Goal: Information Seeking & Learning: Learn about a topic

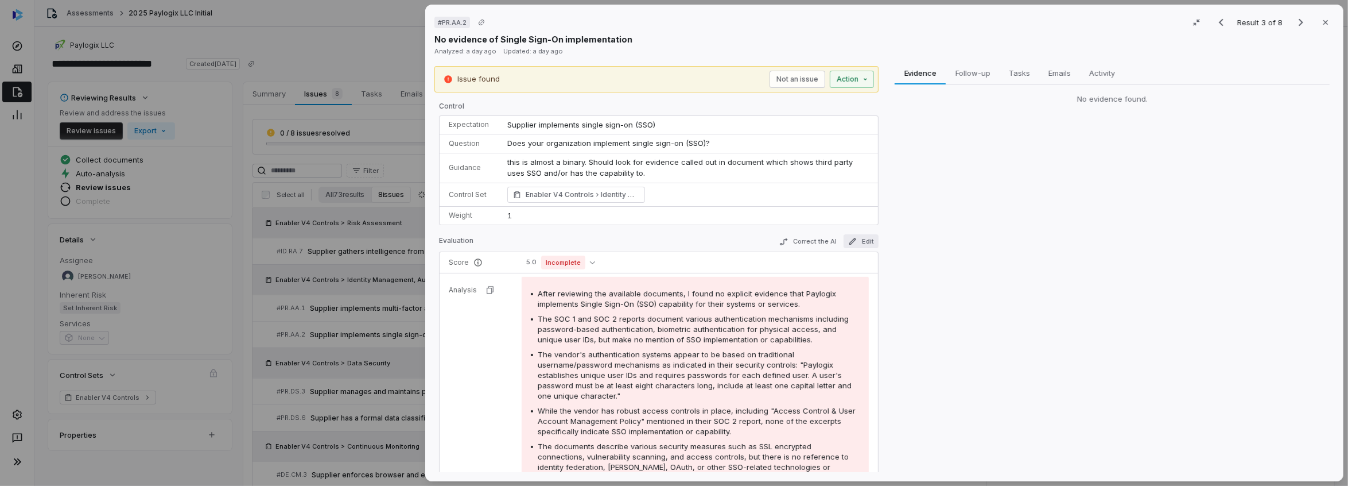
scroll to position [162, 0]
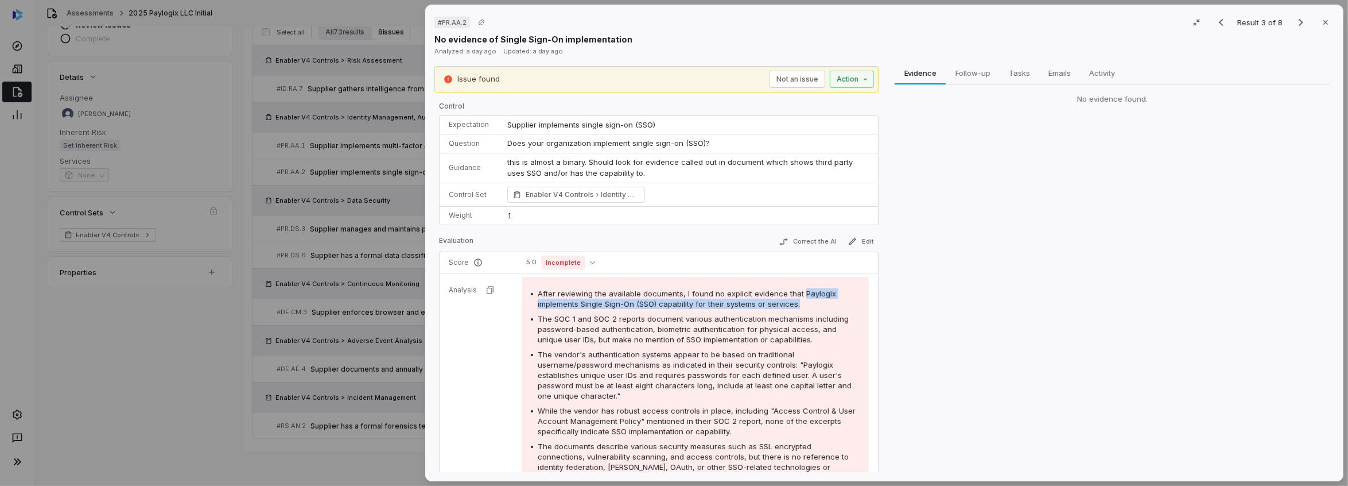
drag, startPoint x: 797, startPoint y: 289, endPoint x: 813, endPoint y: 302, distance: 20.9
click at [813, 302] on div "After reviewing the available documents, I found no explicit evidence that Payl…" at bounding box center [699, 298] width 322 height 21
copy span "Paylogix implements Single Sign-On (SSO) capability for their systems or servic…"
click at [1219, 20] on icon "Previous result" at bounding box center [1221, 22] width 14 height 14
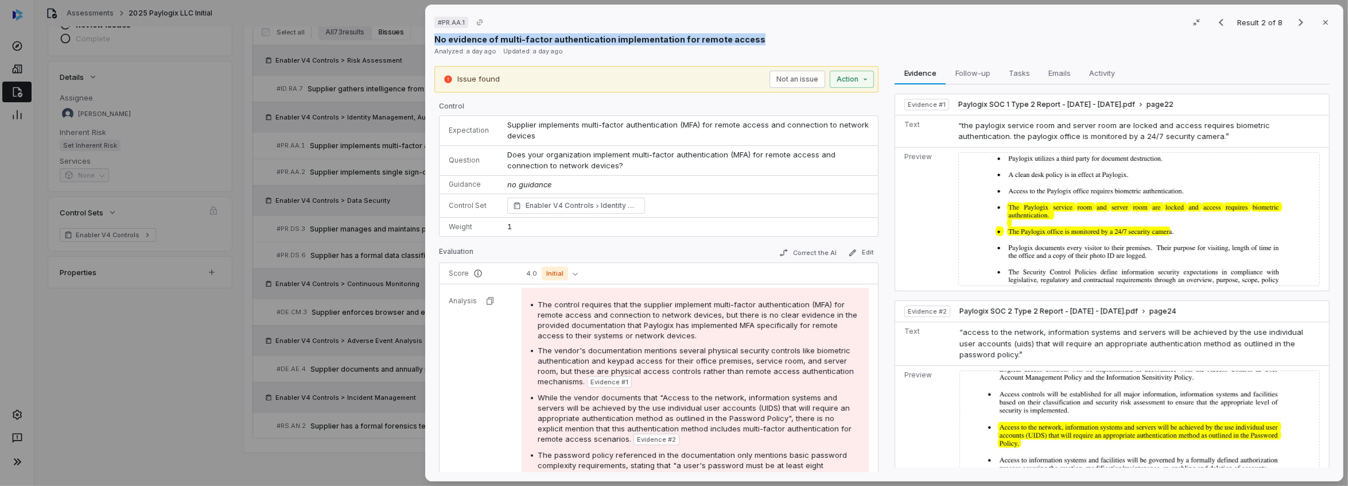
drag, startPoint x: 436, startPoint y: 37, endPoint x: 754, endPoint y: 44, distance: 318.6
click at [754, 44] on div "No evidence of multi-factor authentication implementation for remote access" at bounding box center [884, 39] width 900 height 12
copy p "No evidence of multi-factor authentication implementation for remote access"
click at [1218, 19] on icon "Previous result" at bounding box center [1221, 22] width 14 height 14
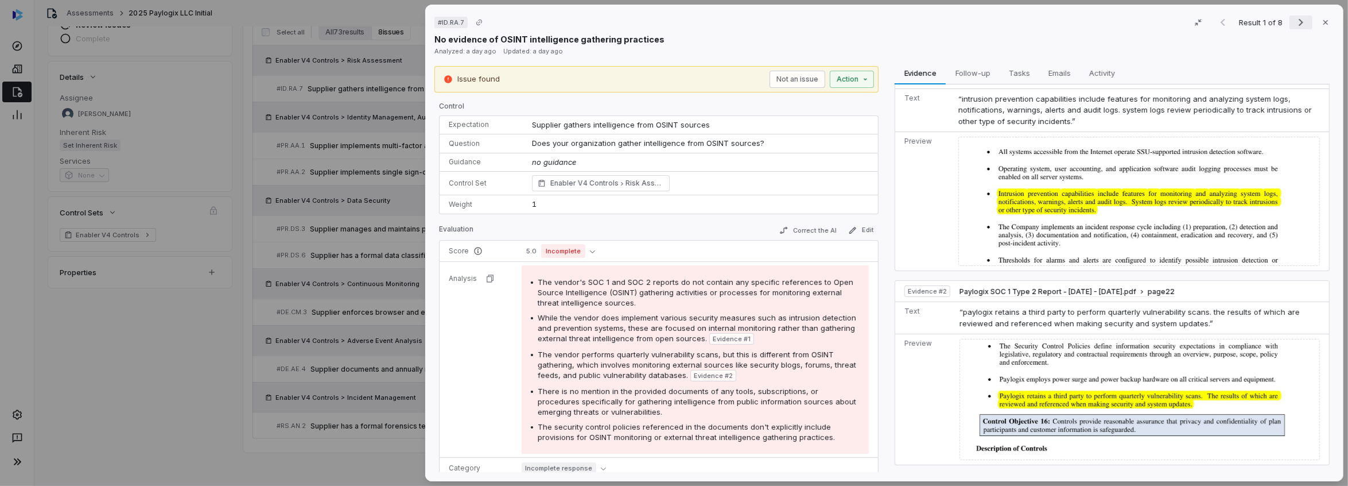
click at [1294, 20] on icon "Next result" at bounding box center [1301, 22] width 14 height 14
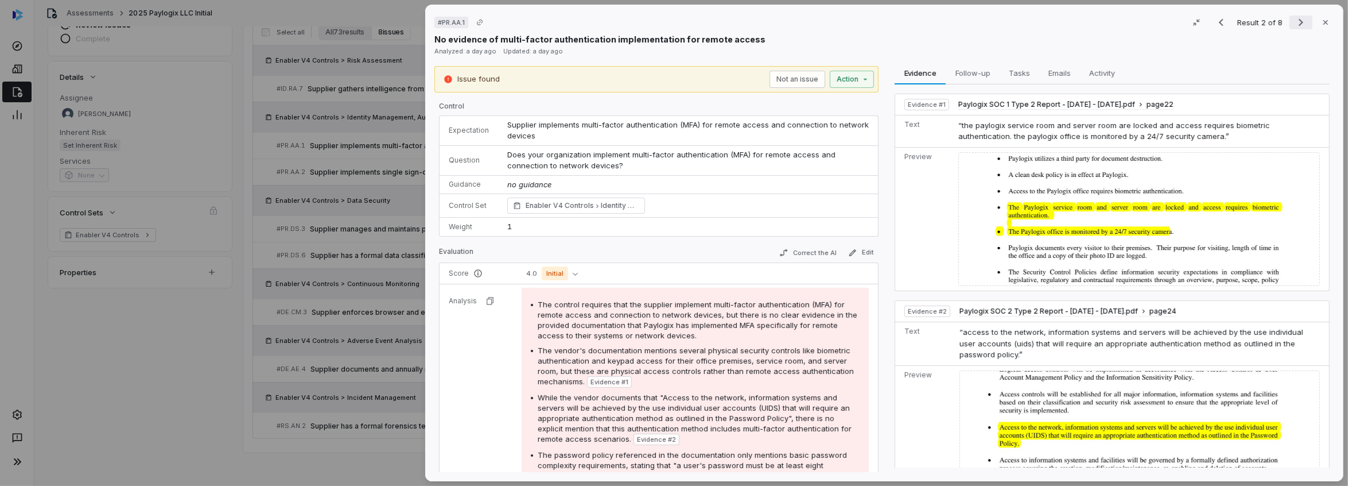
click at [1299, 20] on icon "Next result" at bounding box center [1301, 22] width 5 height 7
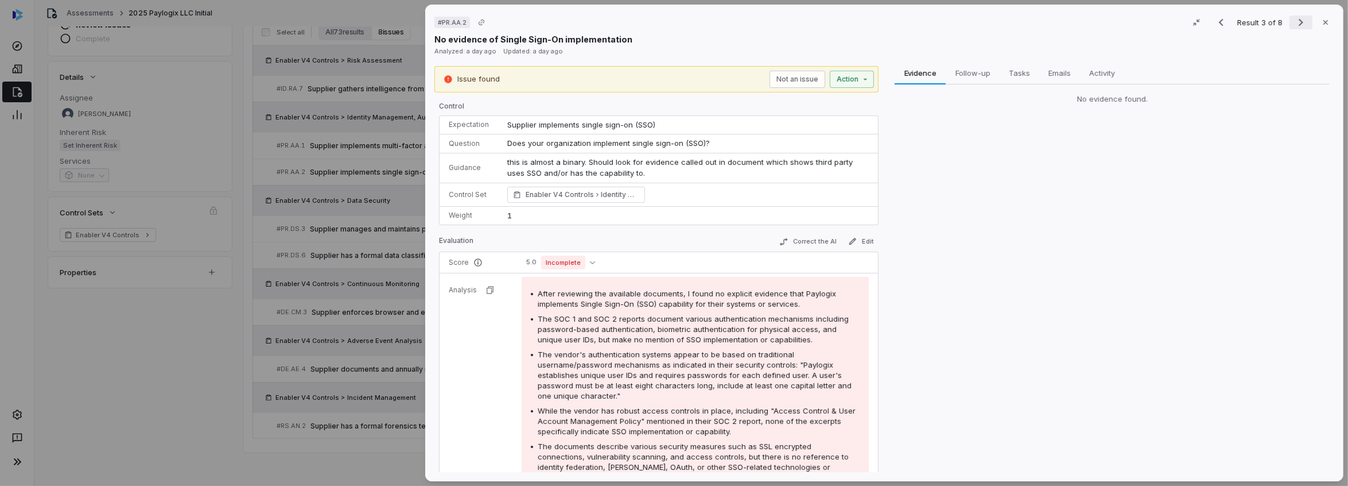
click at [1299, 20] on icon "Next result" at bounding box center [1301, 22] width 5 height 7
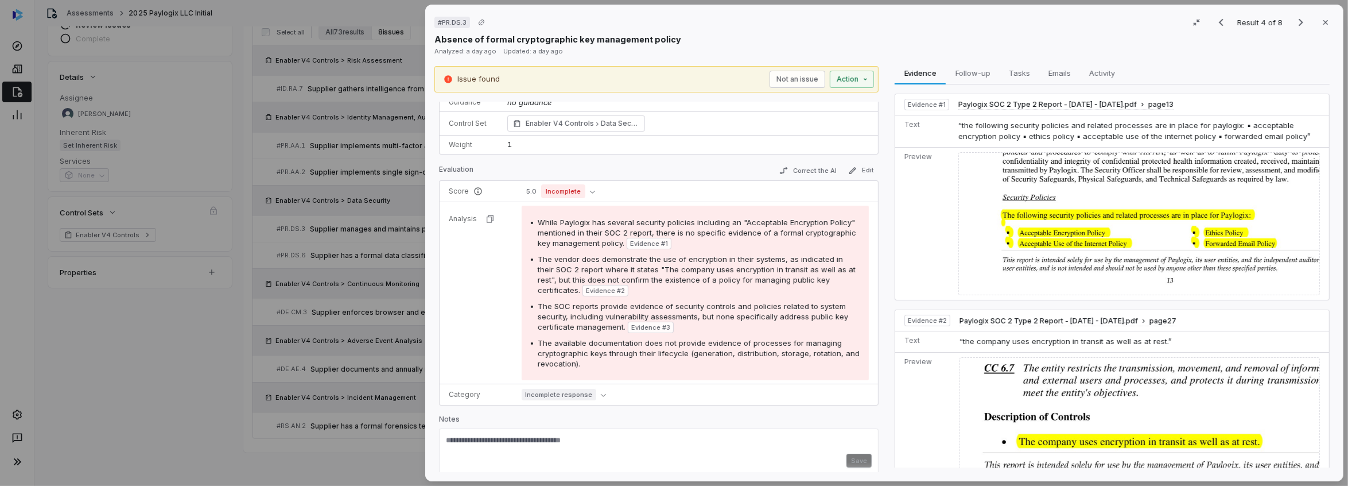
scroll to position [87, 0]
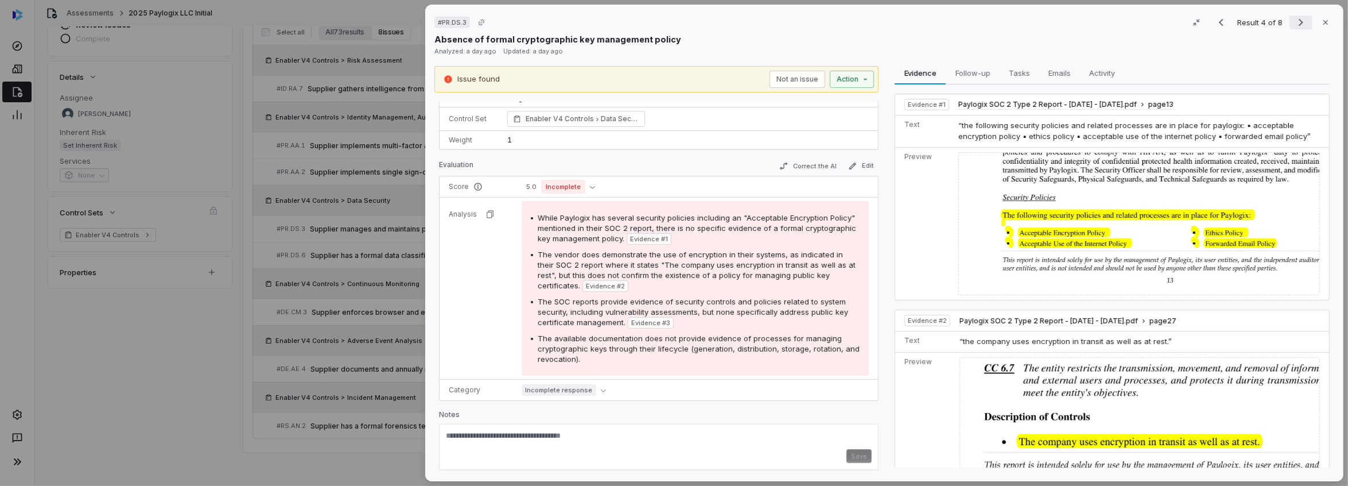
click at [1300, 25] on icon "Next result" at bounding box center [1301, 22] width 14 height 14
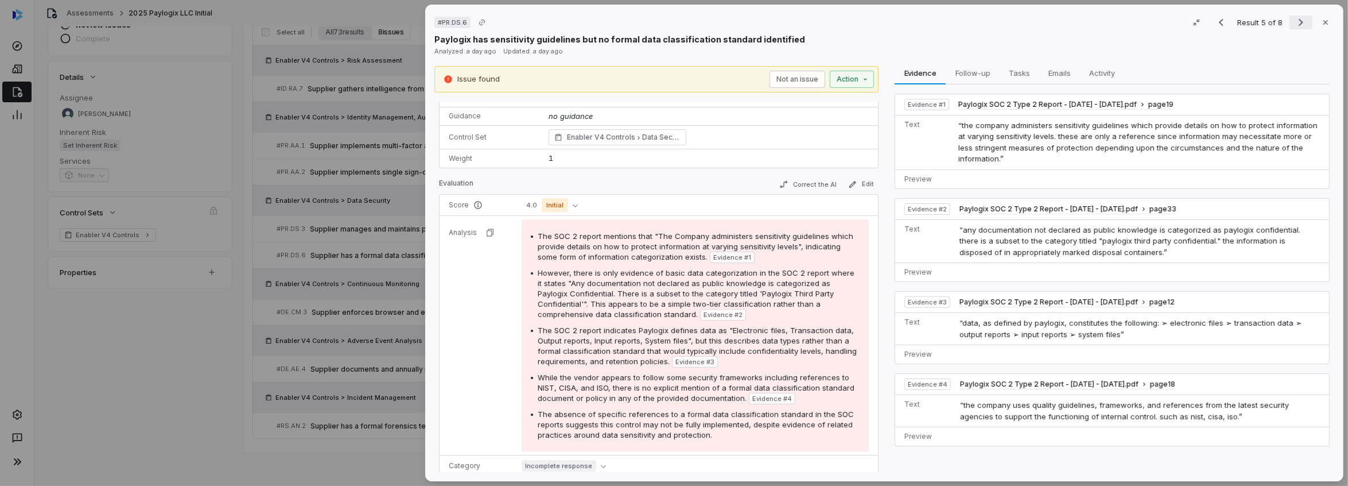
scroll to position [64, 0]
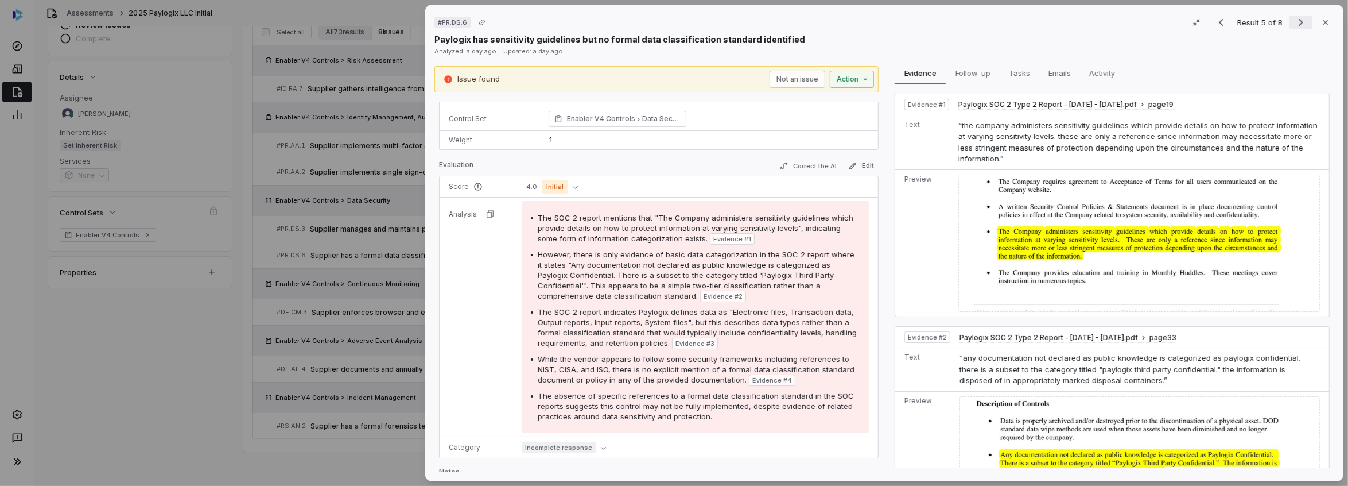
click at [1298, 27] on icon "Next result" at bounding box center [1301, 22] width 14 height 14
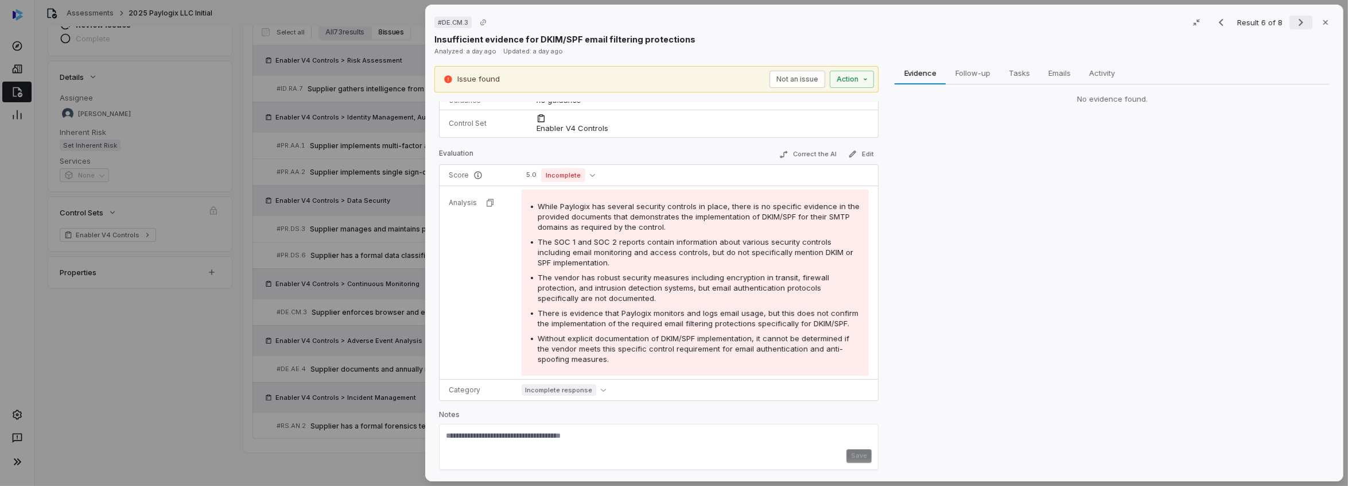
scroll to position [87, 0]
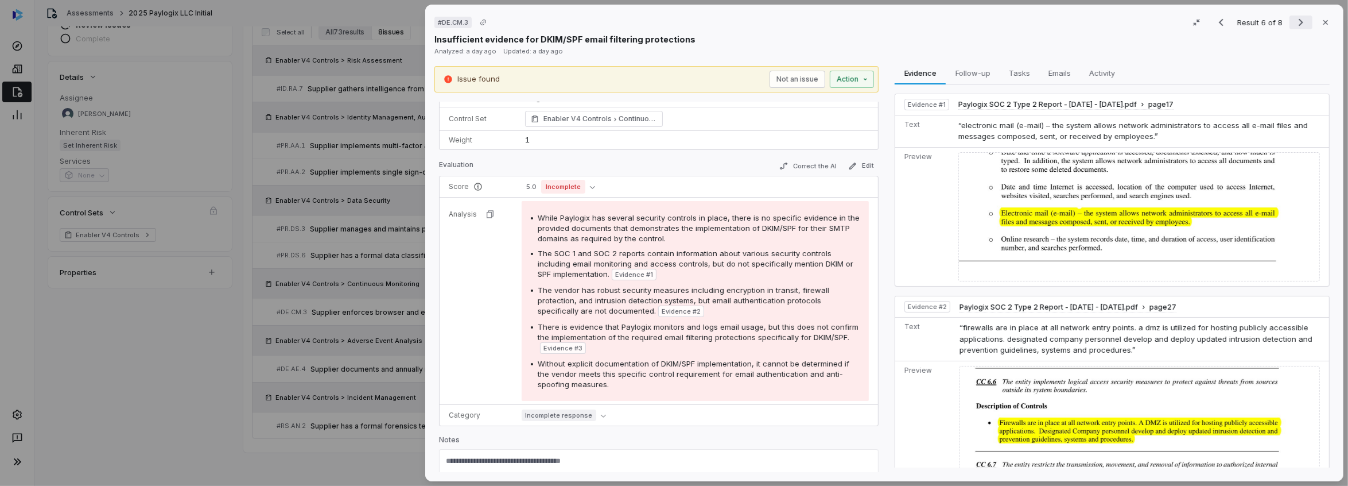
click at [1294, 21] on icon "Next result" at bounding box center [1301, 22] width 14 height 14
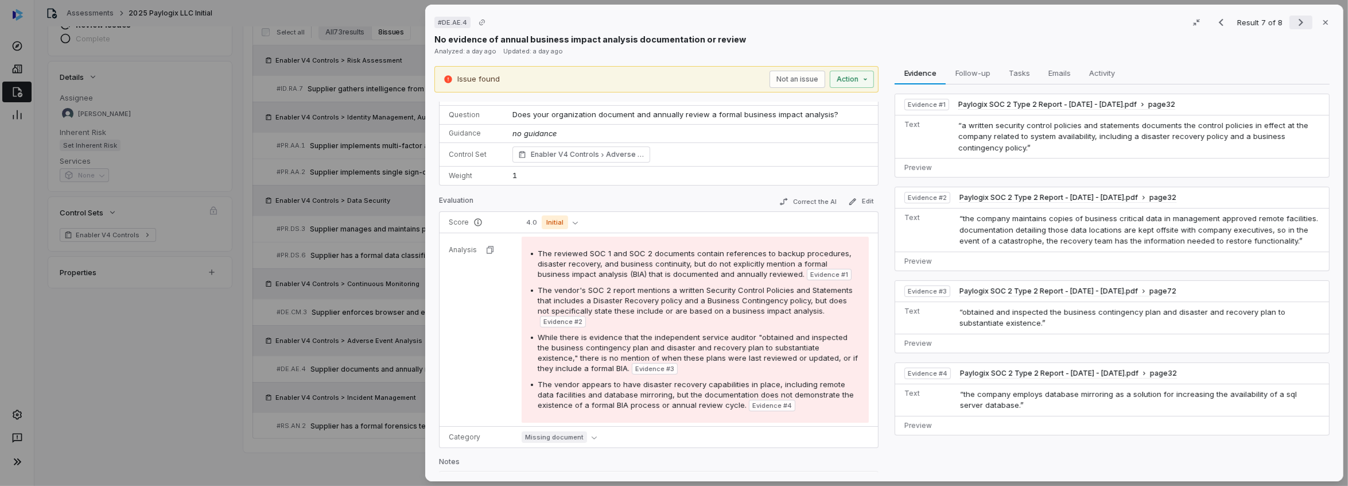
scroll to position [64, 0]
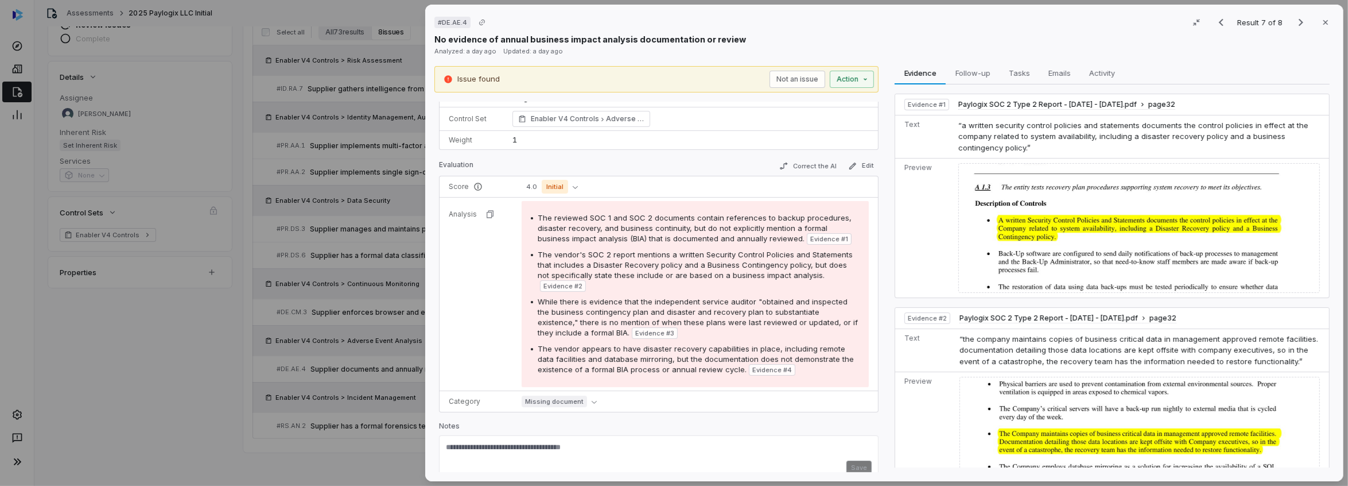
click at [635, 328] on span "Evidence # 3" at bounding box center [654, 332] width 39 height 9
drag, startPoint x: 436, startPoint y: 37, endPoint x: 767, endPoint y: 41, distance: 331.8
click at [767, 41] on div "No evidence of annual business impact analysis documentation or review" at bounding box center [884, 39] width 900 height 12
copy p "No evidence of annual business impact analysis documentation or review"
click at [1299, 24] on icon "Next result" at bounding box center [1301, 22] width 5 height 7
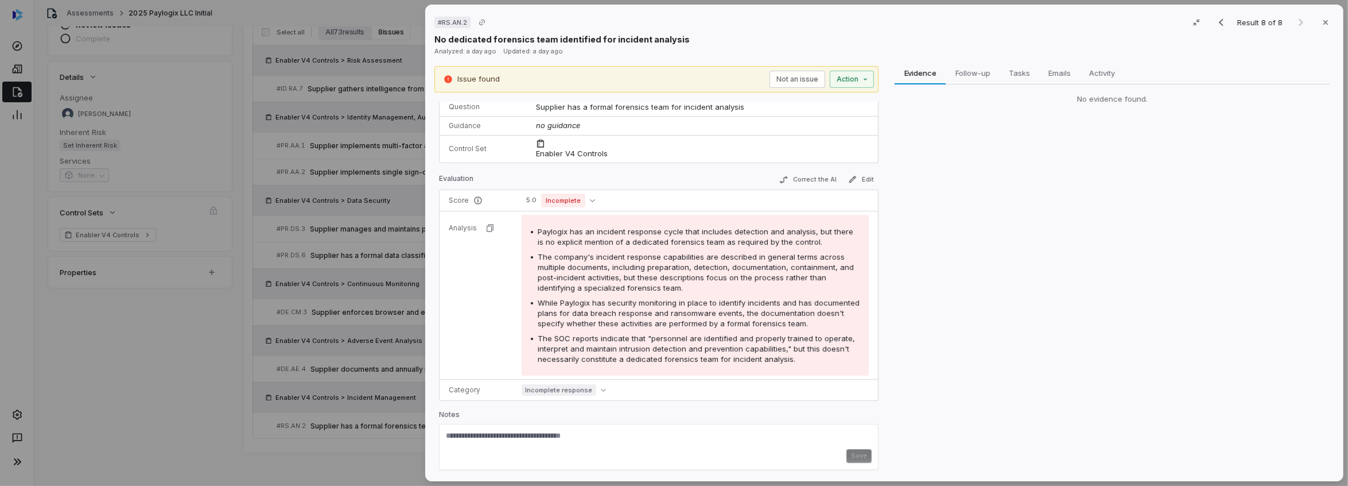
scroll to position [55, 0]
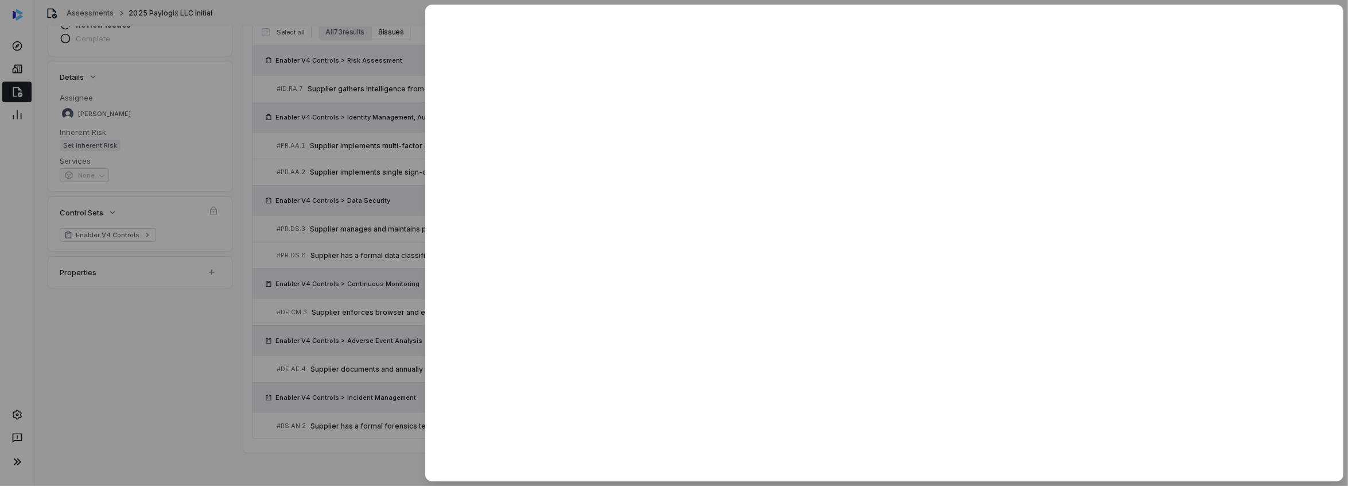
click at [107, 349] on div at bounding box center [674, 243] width 1348 height 486
